Goal: Task Accomplishment & Management: Complete application form

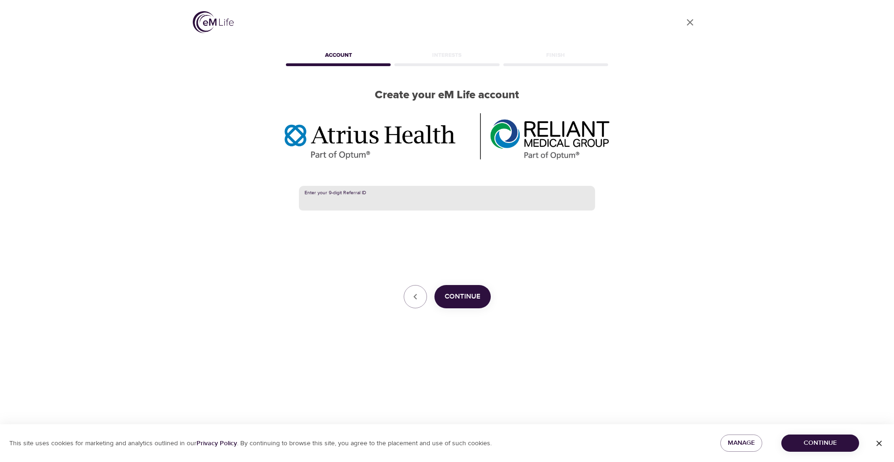
paste input "387959293"
type input "387959293"
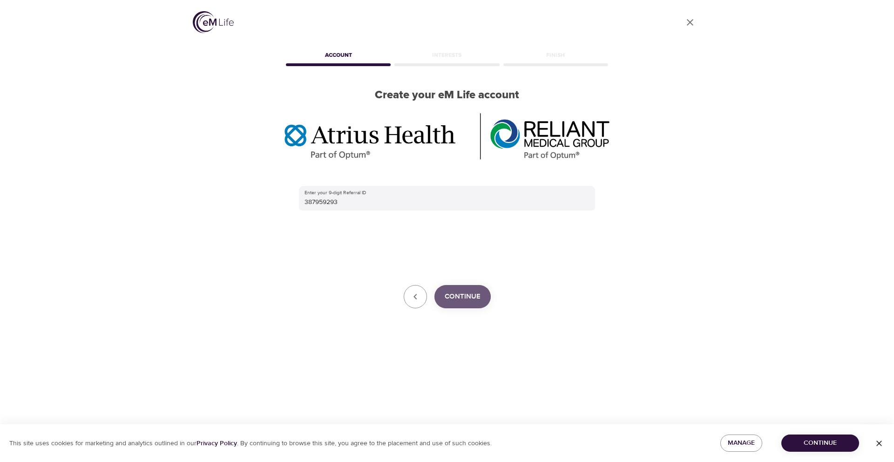
click at [463, 304] on button "Continue" at bounding box center [462, 296] width 56 height 23
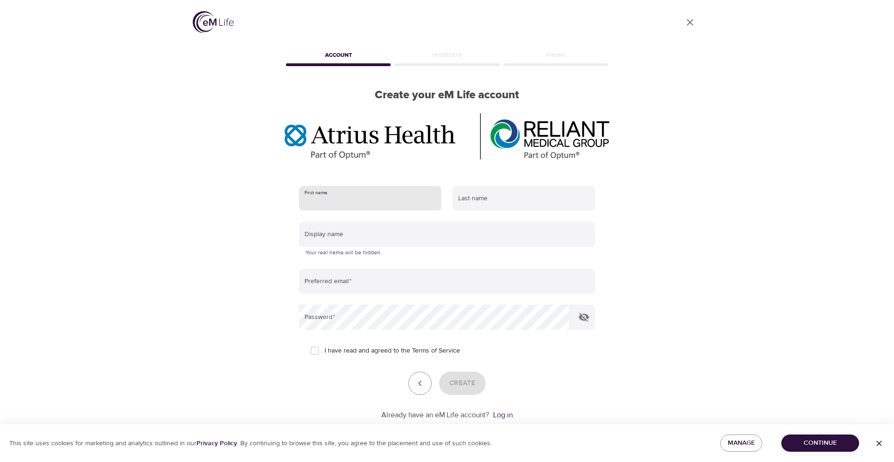
click at [370, 204] on input "text" at bounding box center [370, 198] width 142 height 25
type input "[PERSON_NAME]"
click at [495, 204] on input "text" at bounding box center [524, 198] width 142 height 25
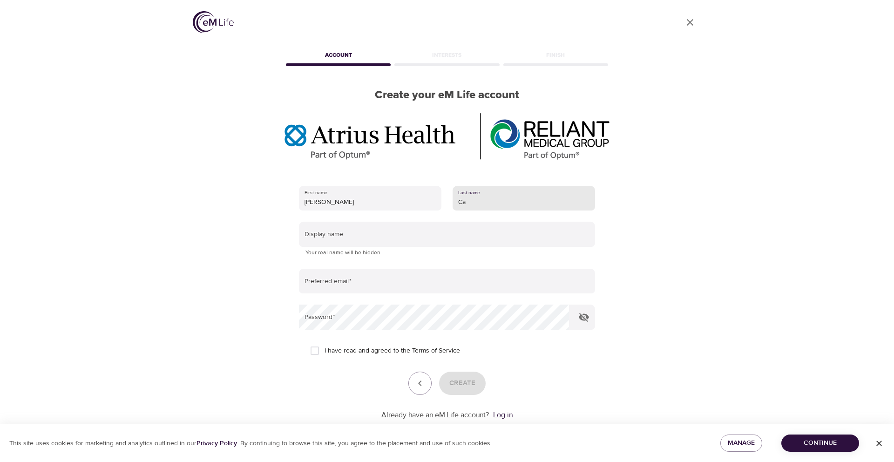
type input "C"
type input "[PERSON_NAME]"
click at [194, 193] on div "User Profile Account Interests Finish Create your eM Life account First name [P…" at bounding box center [447, 231] width 531 height 462
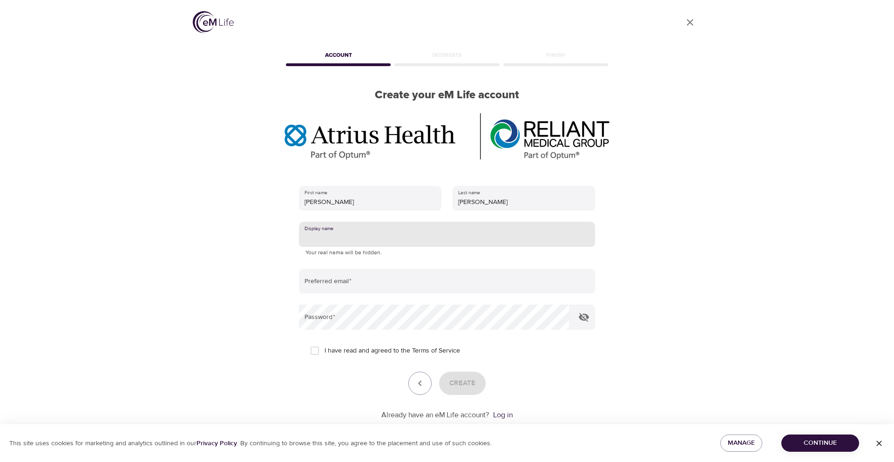
click at [351, 237] on input "text" at bounding box center [447, 234] width 296 height 25
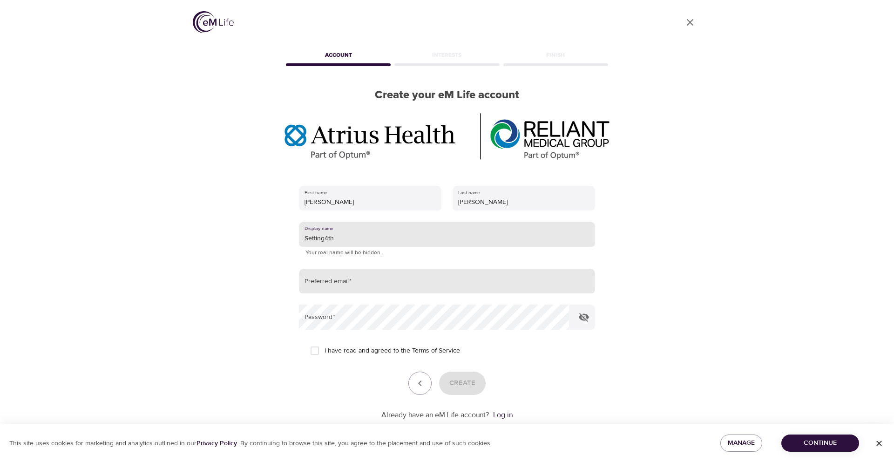
type input "Setting4th"
click at [338, 284] on input "email" at bounding box center [447, 281] width 296 height 25
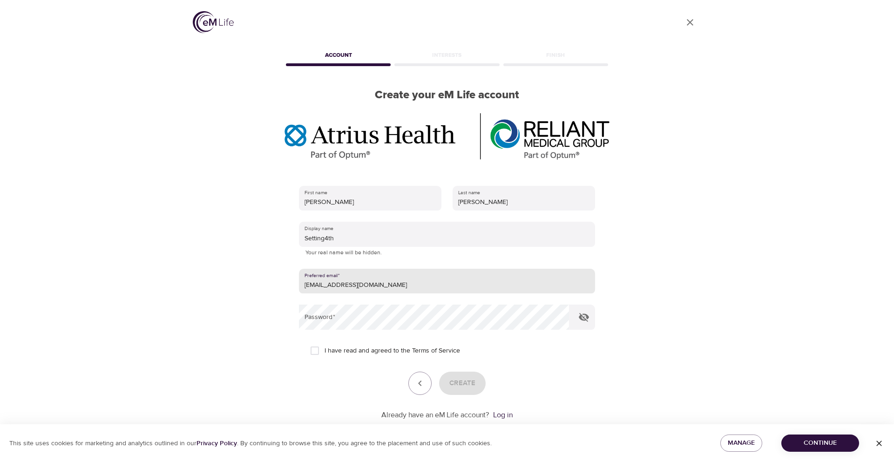
type input "[EMAIL_ADDRESS][DOMAIN_NAME]"
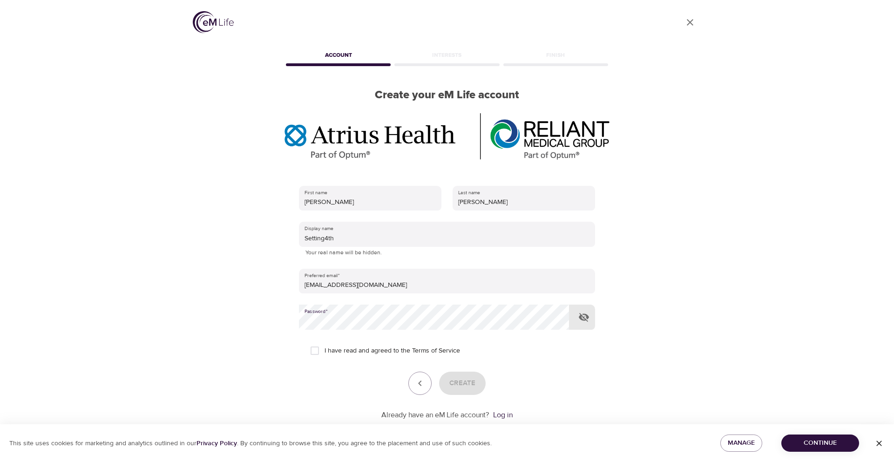
click at [569, 317] on div at bounding box center [569, 317] width 0 height 0
click at [332, 383] on div "Create" at bounding box center [447, 382] width 296 height 23
click at [586, 317] on icon "button" at bounding box center [583, 316] width 11 height 11
click at [237, 317] on div "User Profile Account Interests Finish Create your eM Life account First name [P…" at bounding box center [447, 230] width 531 height 462
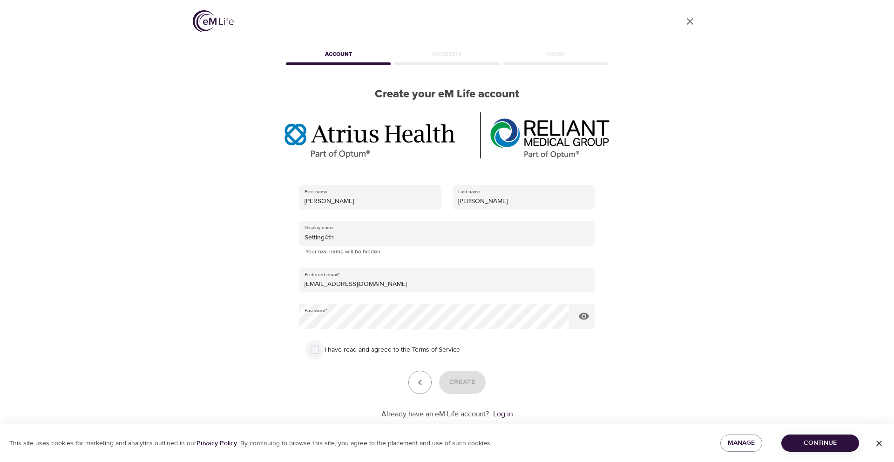
click at [315, 352] on input "I have read and agreed to the Terms of Service" at bounding box center [315, 350] width 20 height 20
checkbox input "true"
click at [463, 387] on span "Create" at bounding box center [462, 382] width 26 height 12
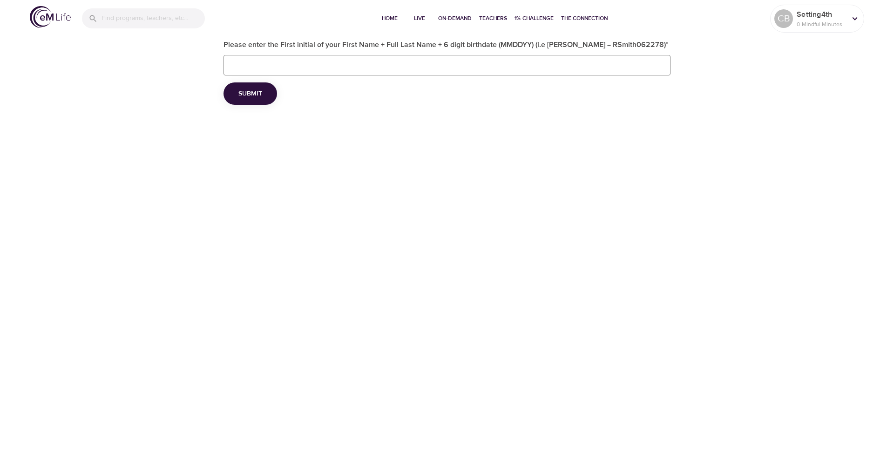
click at [481, 67] on input "Please enter the First initial of your First Name + Full Last Name + 6 digit bi…" at bounding box center [447, 65] width 447 height 20
type input "CBatson082268"
click at [265, 100] on button "Submit" at bounding box center [251, 93] width 54 height 23
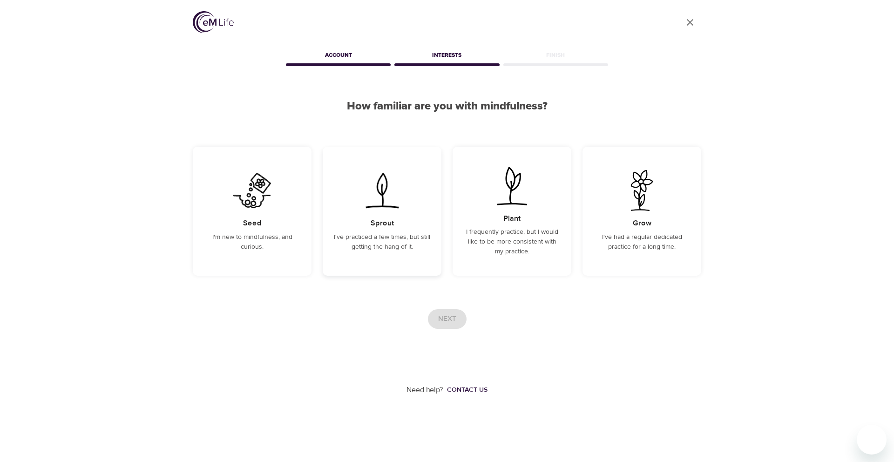
click at [375, 199] on img at bounding box center [382, 190] width 47 height 41
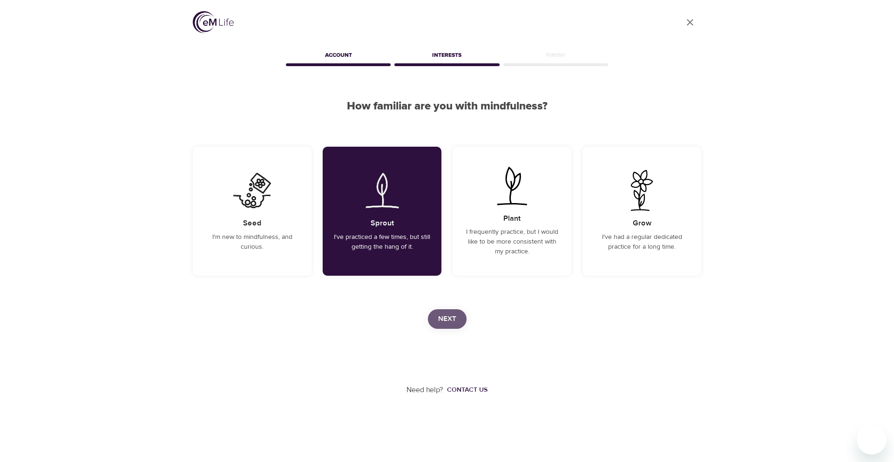
click at [450, 316] on span "Next" at bounding box center [447, 319] width 18 height 12
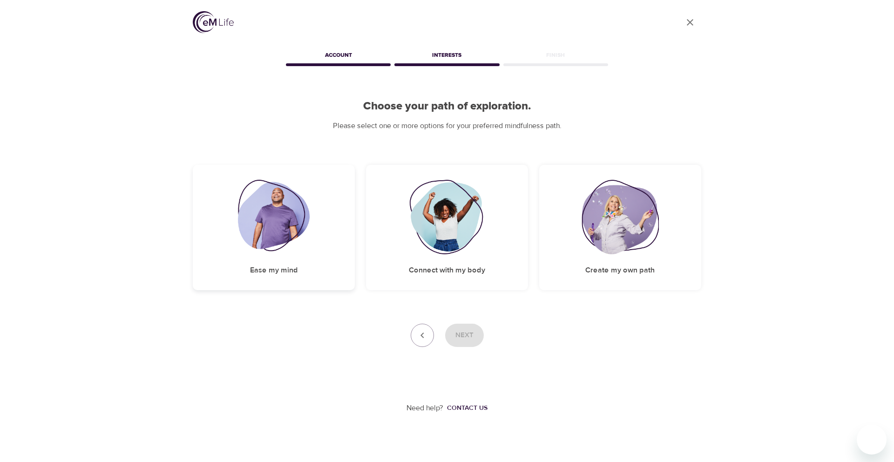
click at [279, 228] on img at bounding box center [274, 217] width 72 height 75
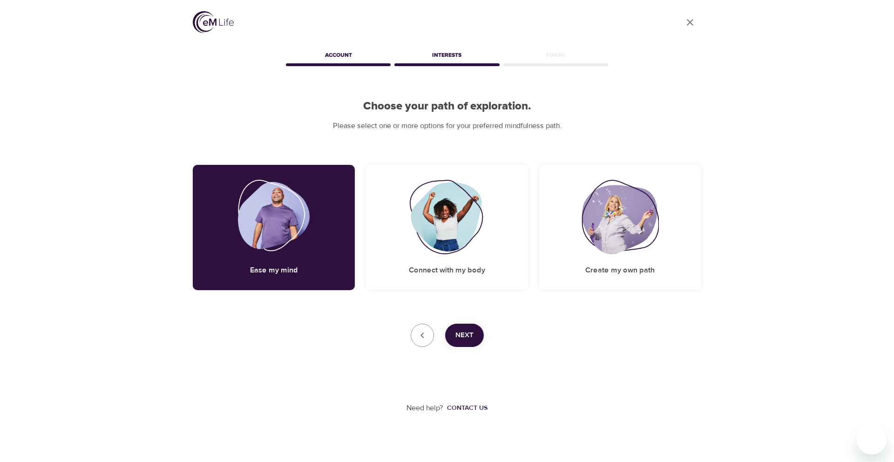
click at [471, 333] on span "Next" at bounding box center [464, 335] width 18 height 12
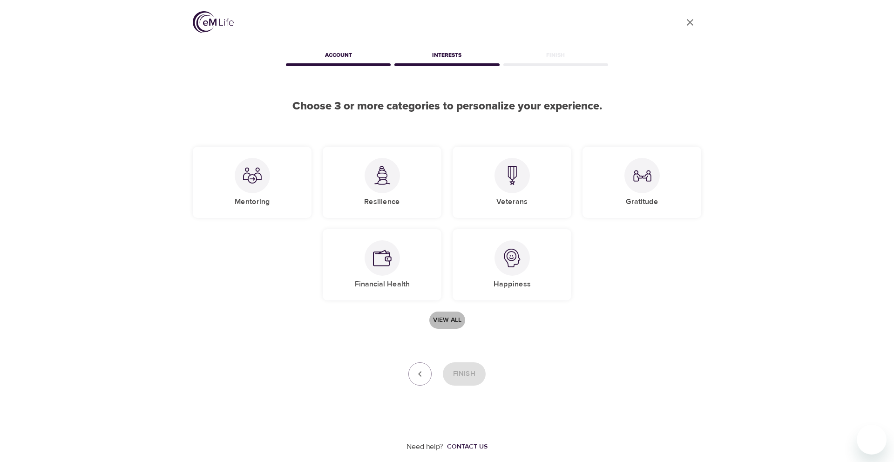
click at [445, 322] on span "View all" at bounding box center [447, 320] width 28 height 12
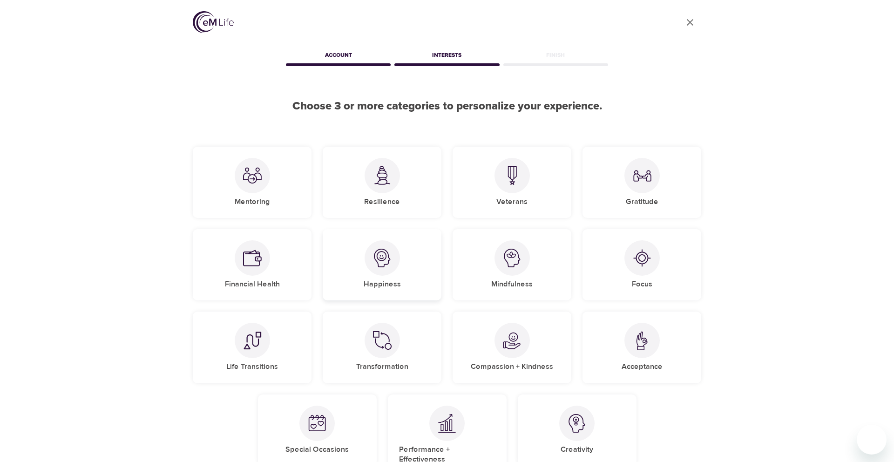
click at [380, 272] on div at bounding box center [382, 257] width 35 height 35
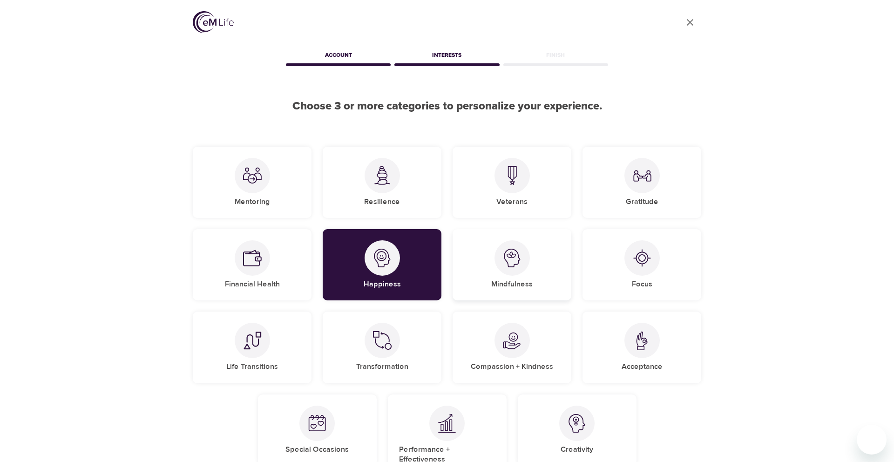
click at [509, 263] on img at bounding box center [512, 258] width 19 height 19
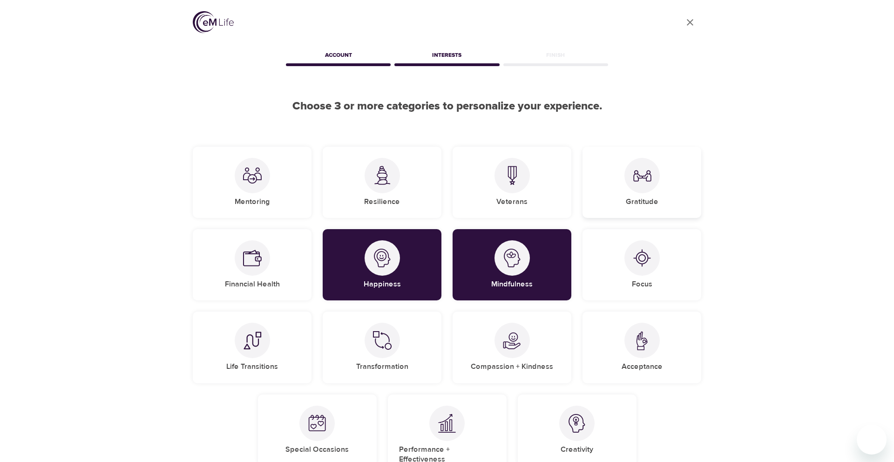
click at [637, 171] on img at bounding box center [642, 175] width 19 height 19
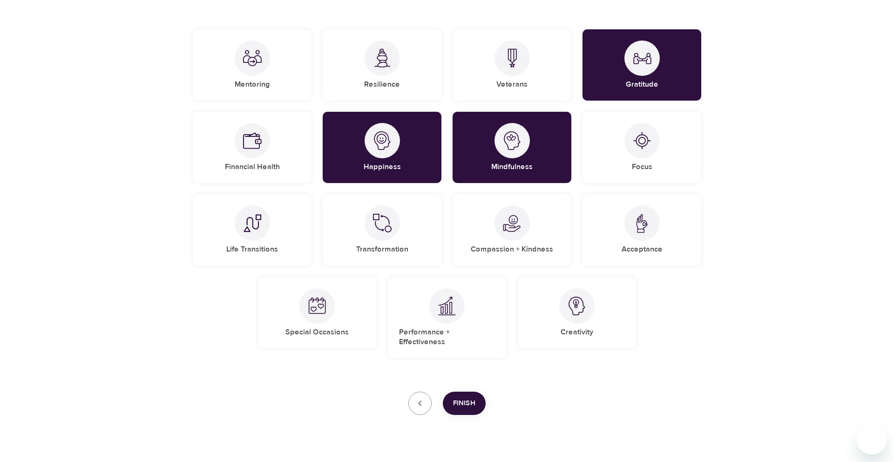
scroll to position [127, 0]
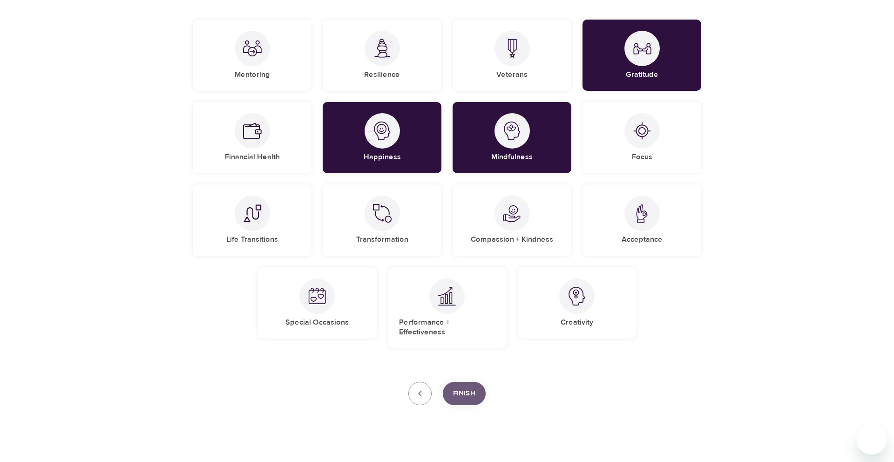
click at [463, 387] on span "Finish" at bounding box center [464, 393] width 22 height 12
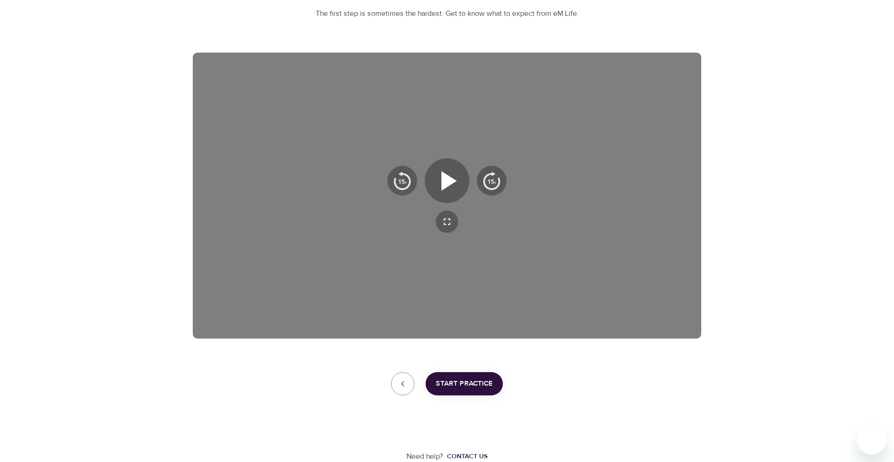
scroll to position [112, 0]
click at [448, 186] on icon "button" at bounding box center [447, 181] width 34 height 34
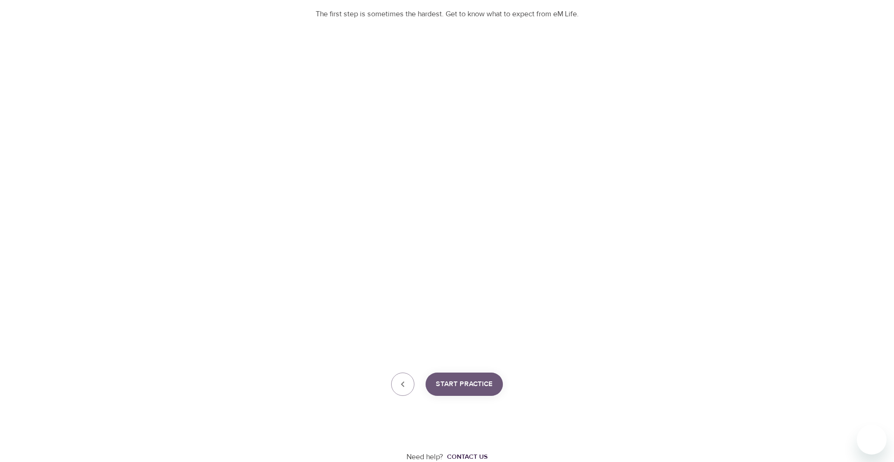
click at [474, 393] on button "Start Practice" at bounding box center [464, 384] width 77 height 23
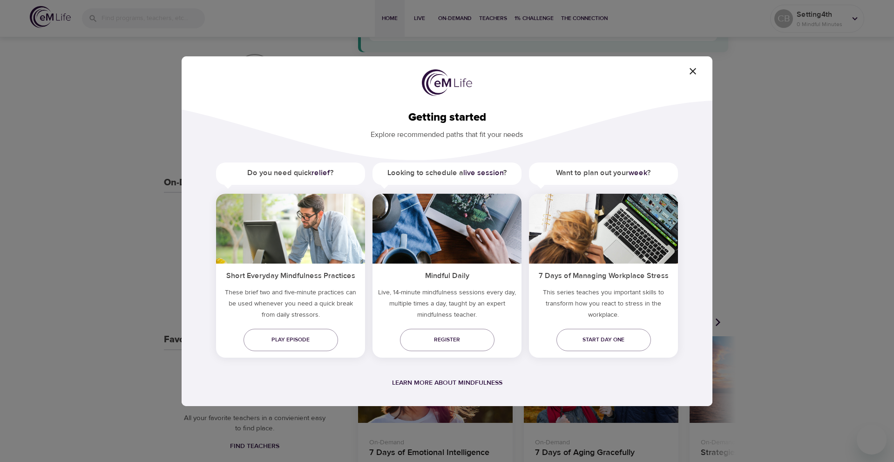
click at [692, 70] on icon "button" at bounding box center [693, 71] width 7 height 7
